Goal: Task Accomplishment & Management: Manage account settings

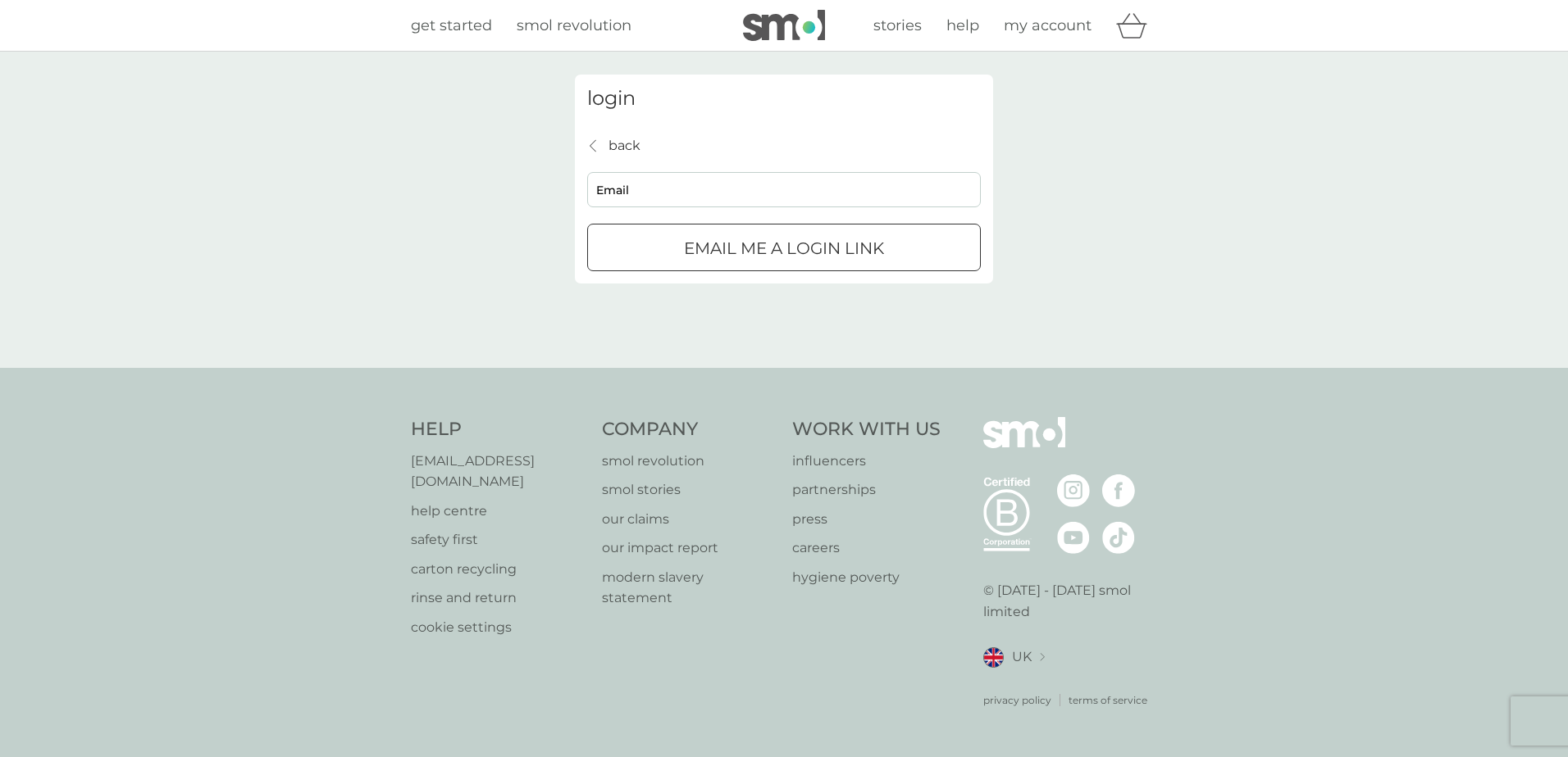
click at [694, 246] on p "Email me a login link" at bounding box center [784, 248] width 200 height 26
click at [683, 198] on input "Email" at bounding box center [784, 189] width 393 height 35
type input "[EMAIL_ADDRESS][DOMAIN_NAME]"
click at [768, 252] on div "submit" at bounding box center [784, 249] width 60 height 18
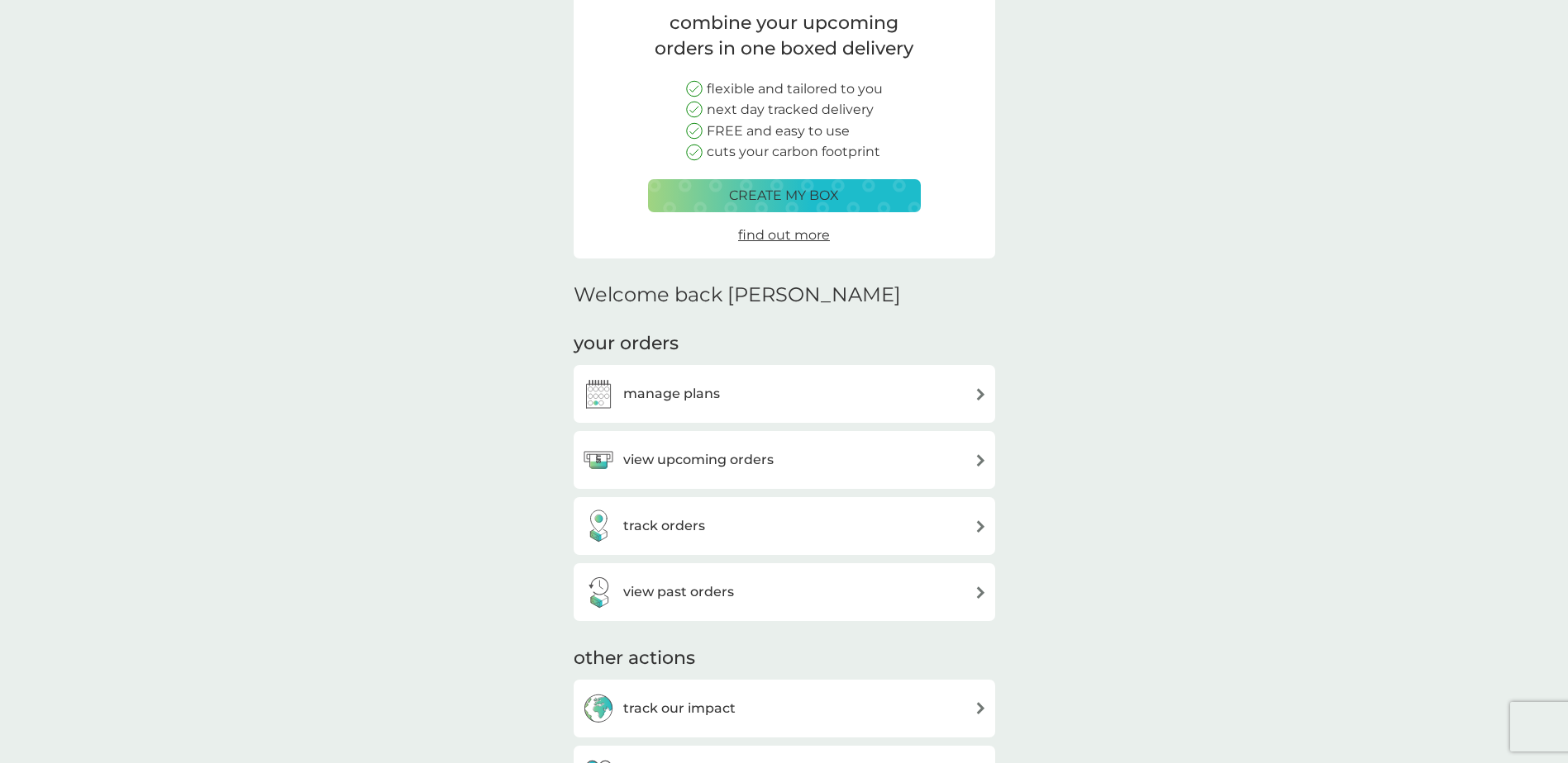
scroll to position [165, 0]
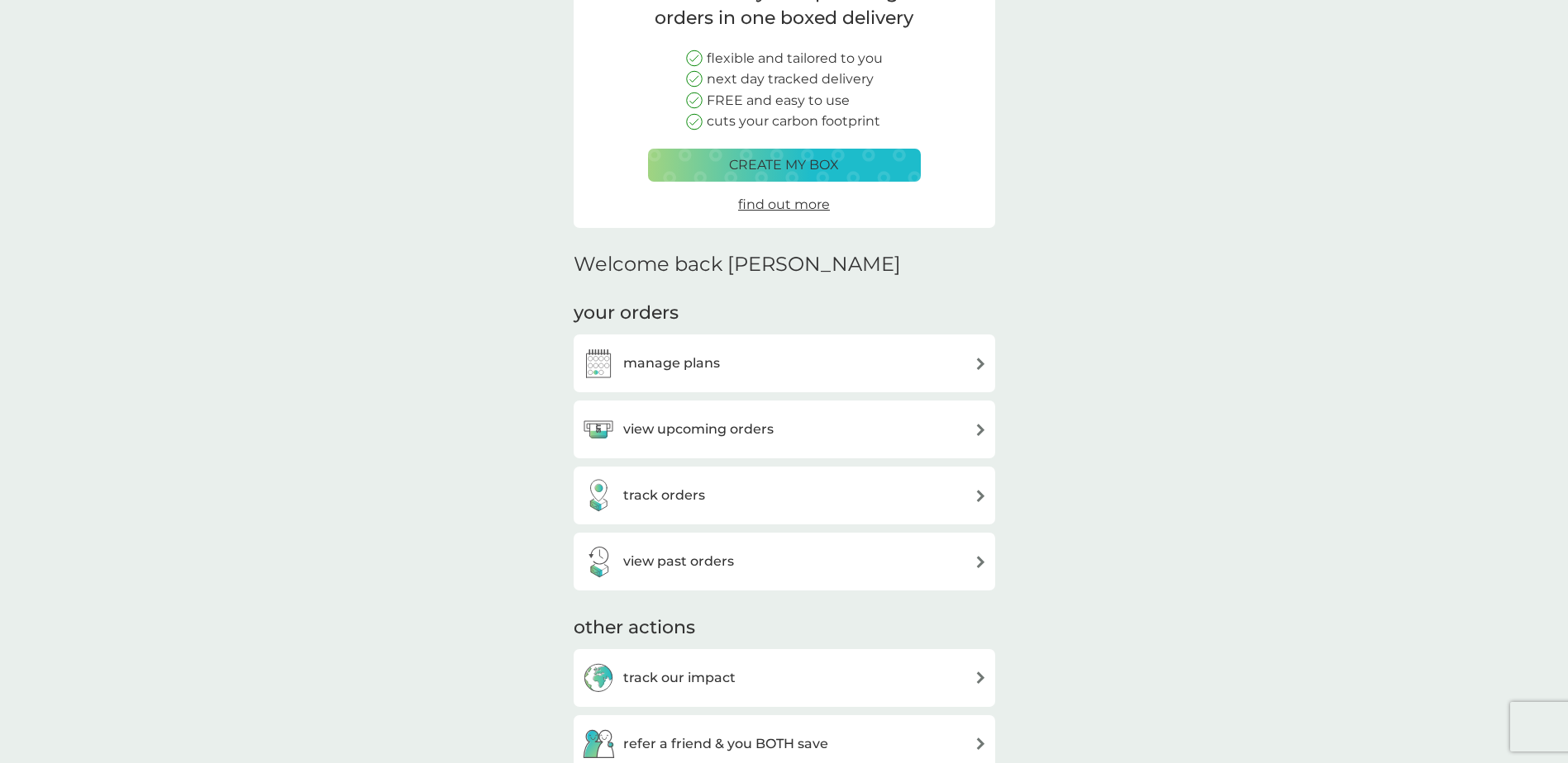
click at [707, 374] on h3 "manage plans" at bounding box center [672, 364] width 96 height 22
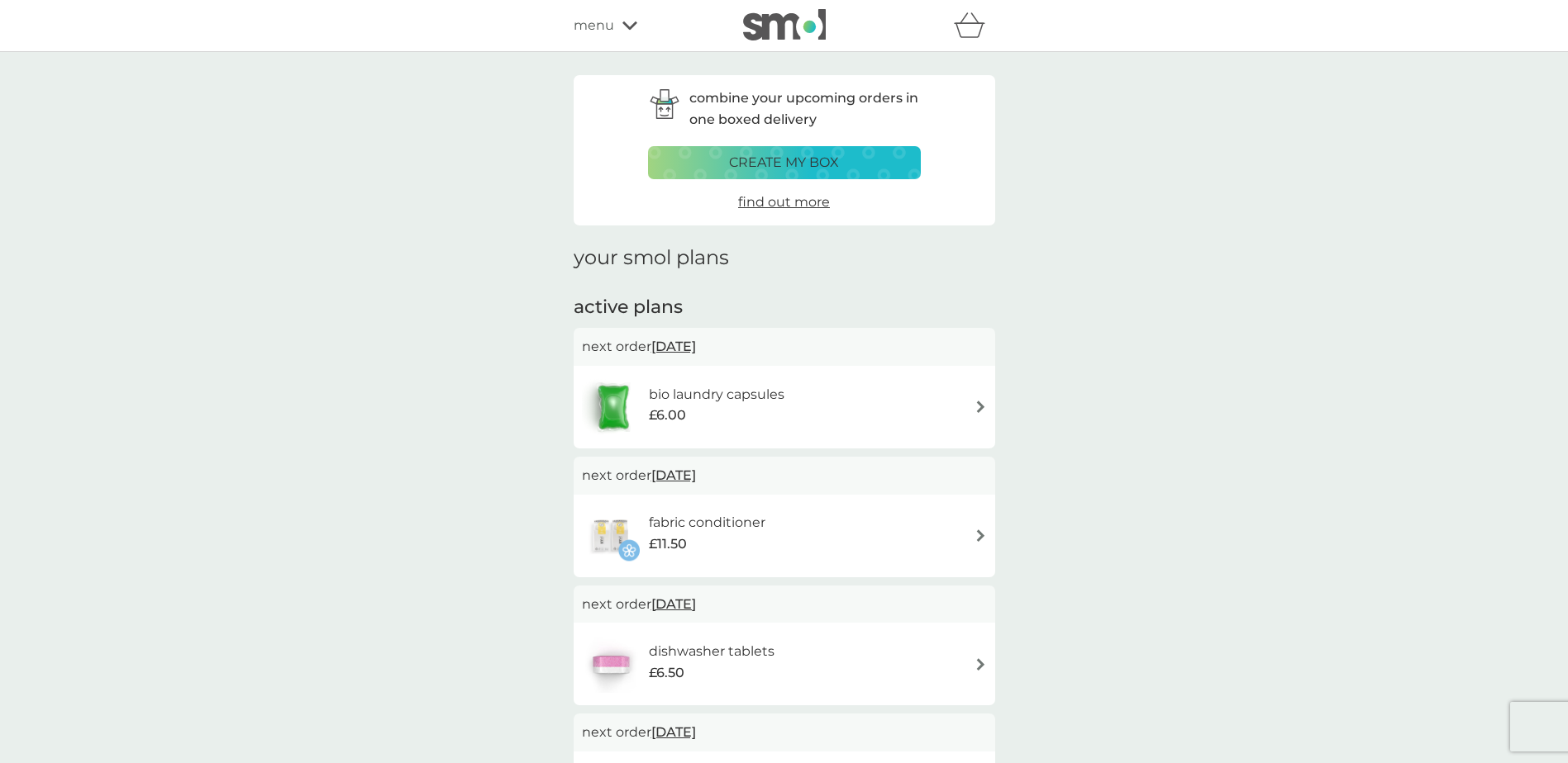
click at [977, 406] on img at bounding box center [981, 407] width 13 height 13
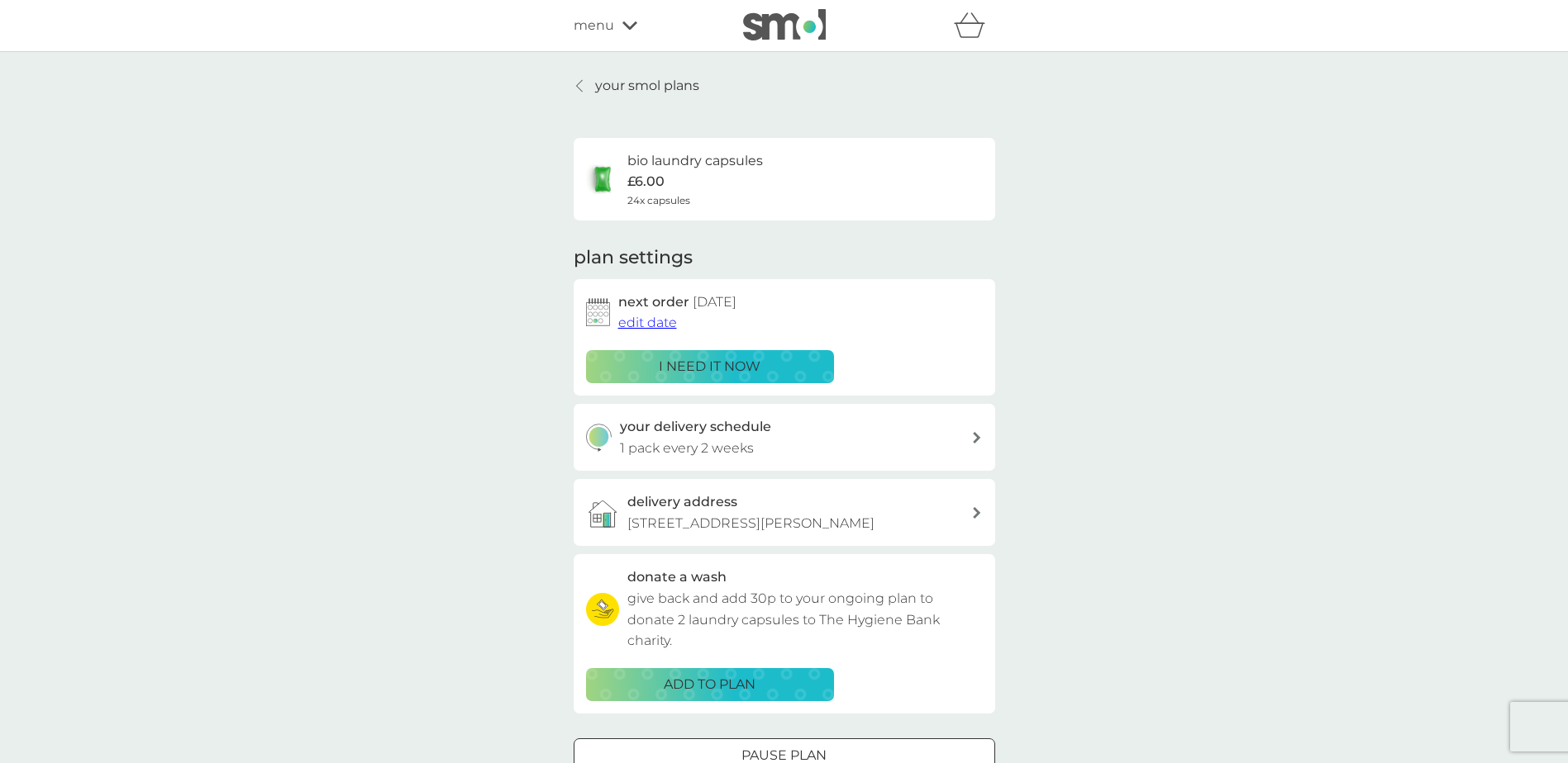
click at [635, 323] on span "edit date" at bounding box center [648, 323] width 59 height 16
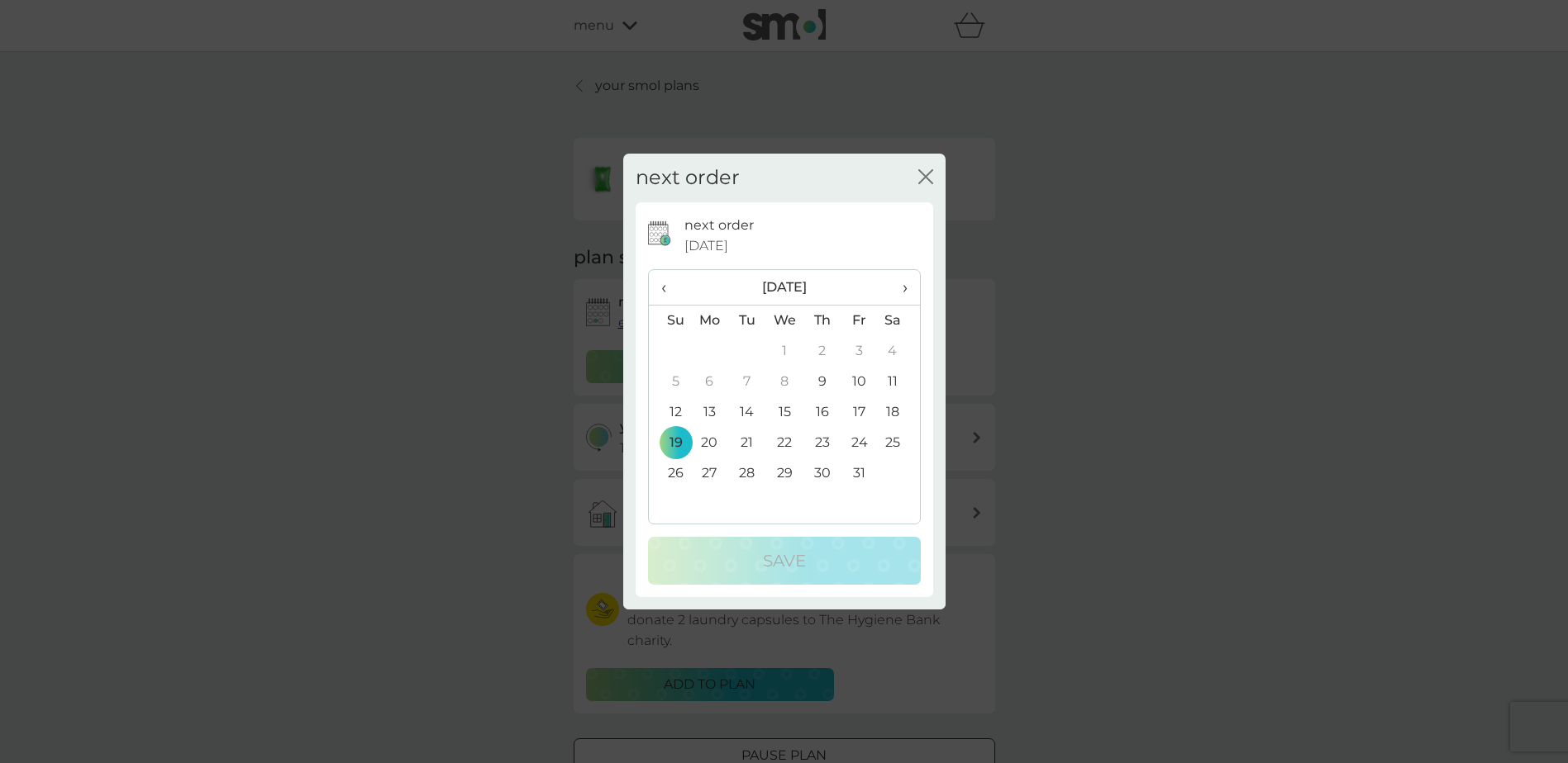
click at [930, 178] on icon "close" at bounding box center [926, 176] width 15 height 15
